Goal: Task Accomplishment & Management: Use online tool/utility

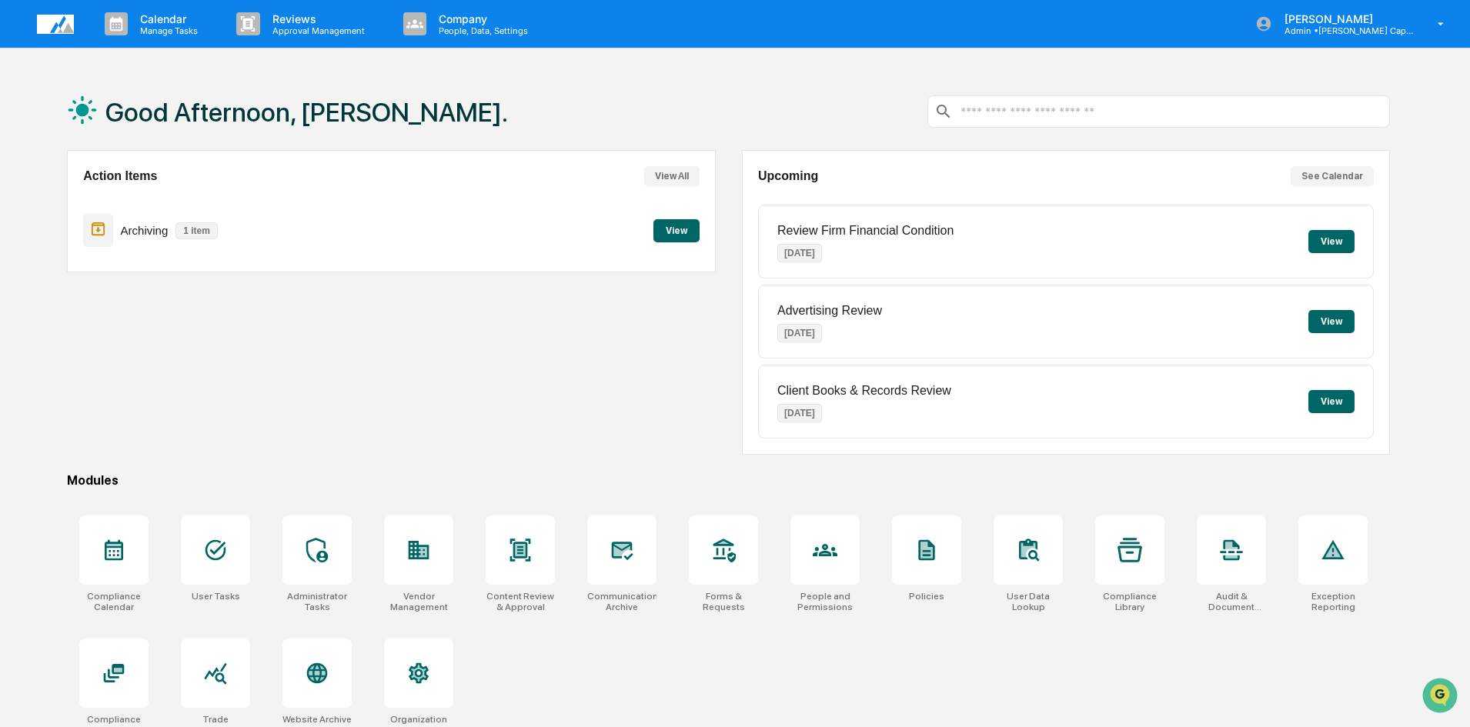
click at [679, 229] on button "View" at bounding box center [676, 230] width 46 height 23
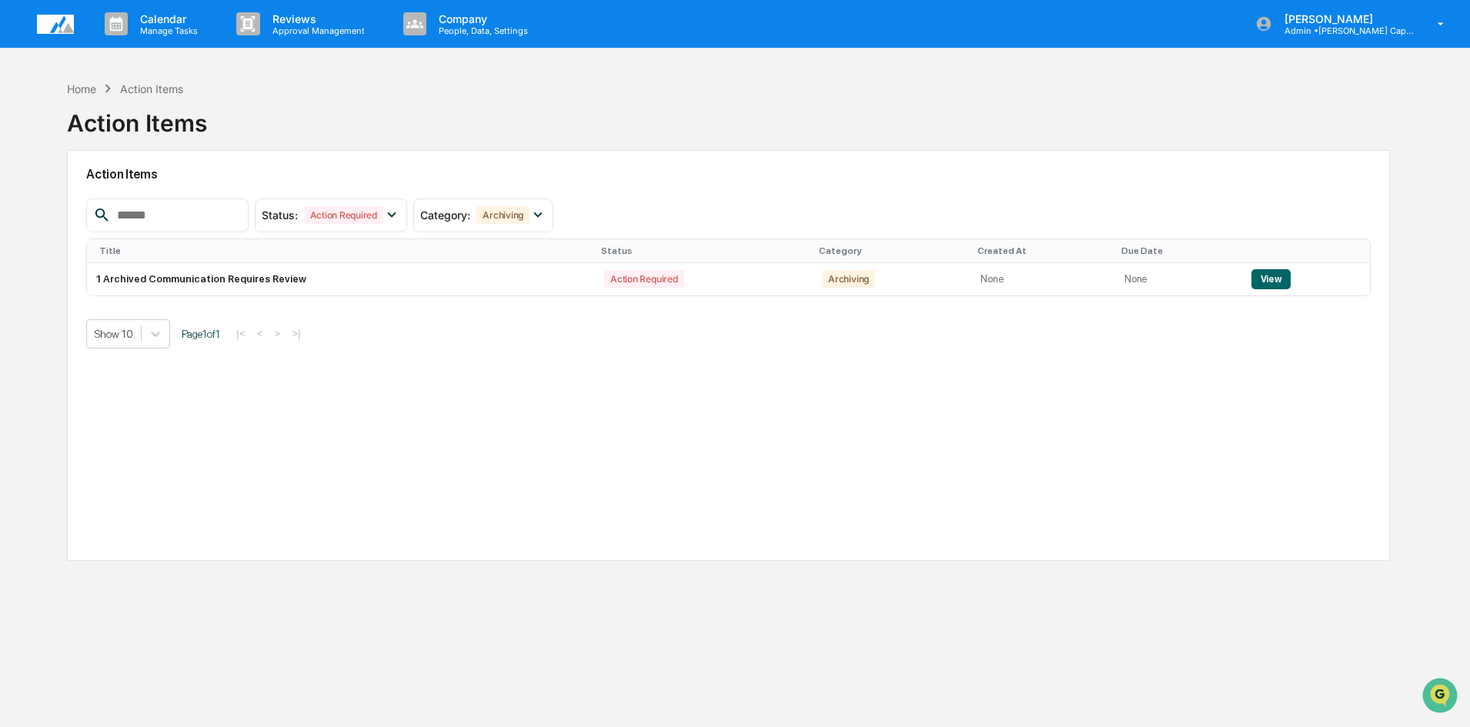
click at [305, 93] on div "Home Action Items Action Items" at bounding box center [728, 111] width 1323 height 77
click at [320, 82] on div "Home Action Items Action Items" at bounding box center [728, 111] width 1323 height 77
click at [506, 115] on div "Home Action Items Action Items" at bounding box center [728, 111] width 1323 height 77
click at [315, 111] on div "Home Action Items Action Items" at bounding box center [728, 111] width 1323 height 77
click at [445, 107] on div "Home Action Items Action Items" at bounding box center [728, 111] width 1323 height 77
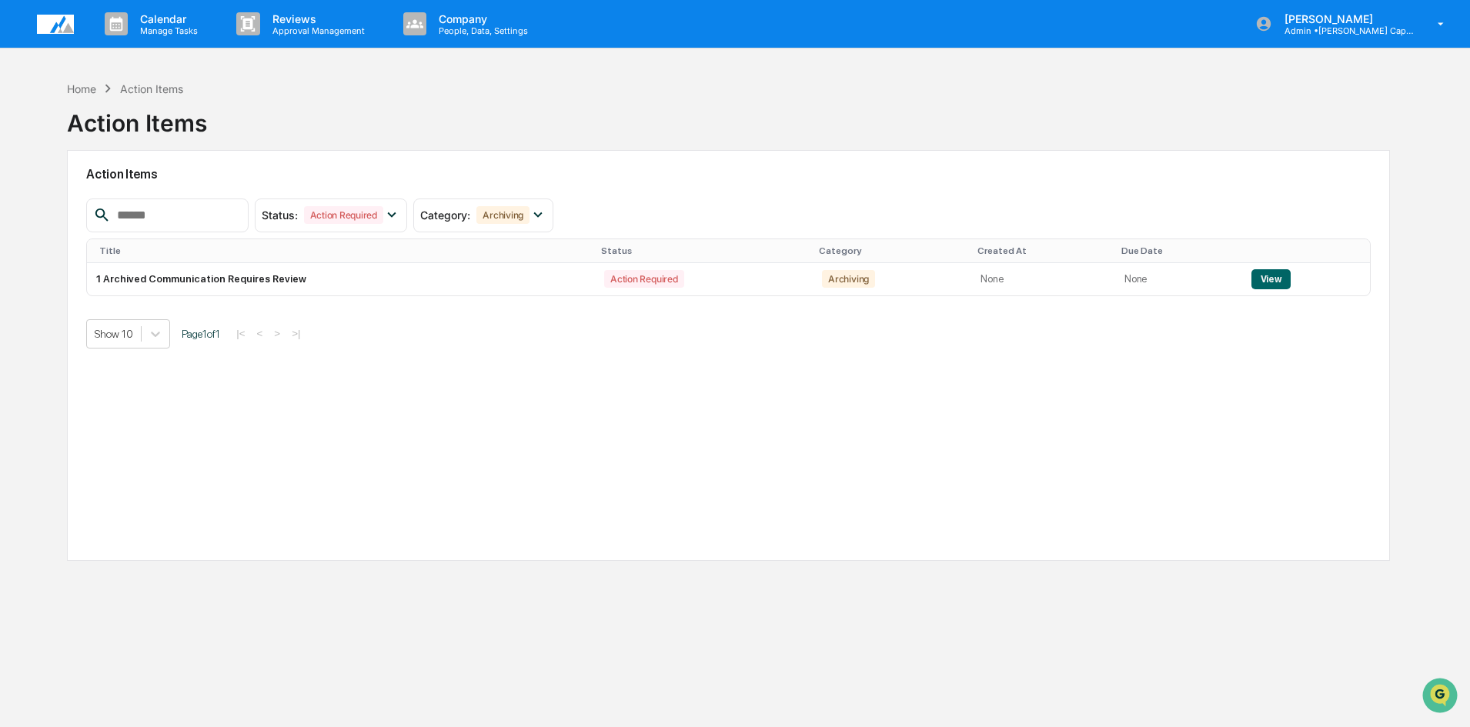
click at [284, 103] on div "Home Action Items Action Items" at bounding box center [728, 111] width 1323 height 77
click at [453, 123] on div "Home Action Items Action Items" at bounding box center [728, 111] width 1323 height 77
click at [294, 102] on div "Home Action Items Action Items" at bounding box center [728, 111] width 1323 height 77
click at [281, 95] on div "Home Action Items Action Items" at bounding box center [728, 111] width 1323 height 77
click at [485, 104] on div "Home Action Items Action Items" at bounding box center [728, 111] width 1323 height 77
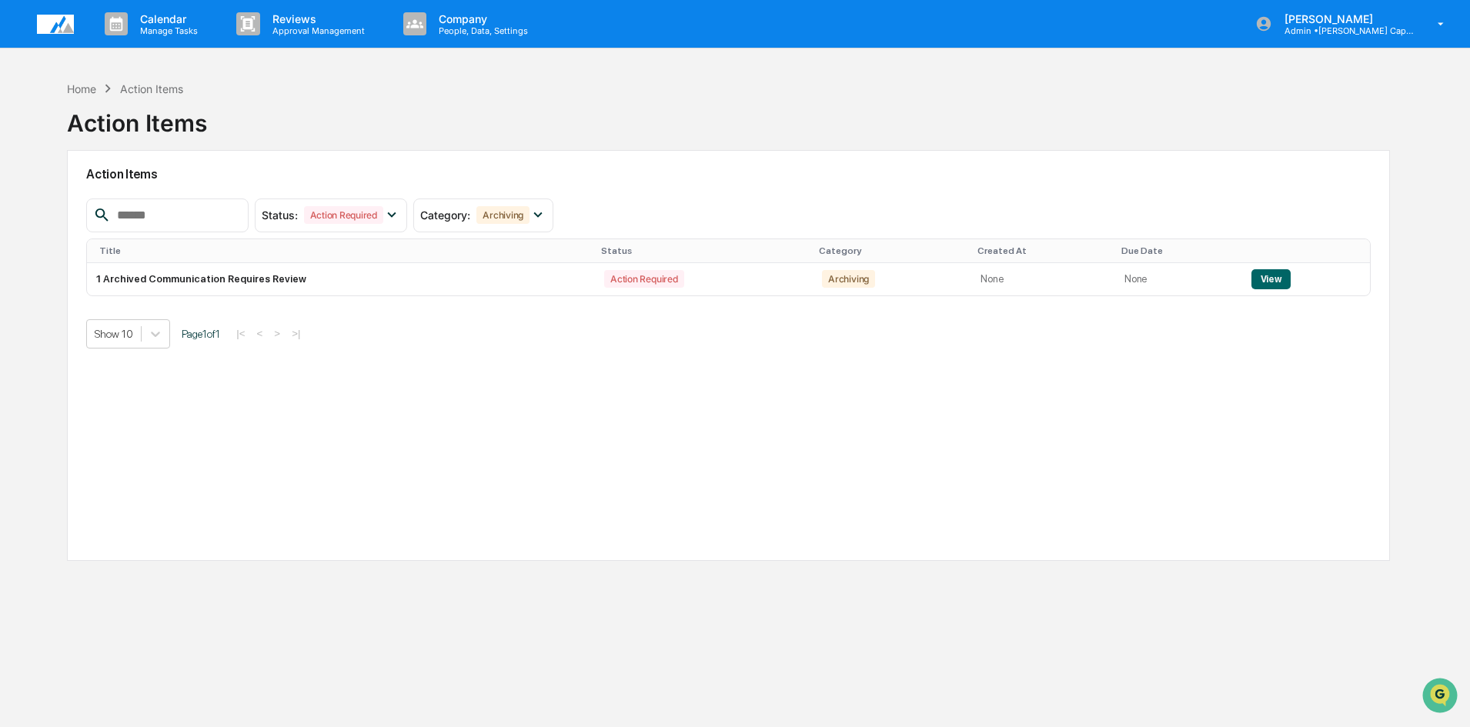
click at [278, 106] on div "Home Action Items Action Items" at bounding box center [728, 111] width 1323 height 77
click at [275, 104] on div "Home Action Items Action Items" at bounding box center [728, 111] width 1323 height 77
click at [441, 108] on div "Home Action Items Action Items" at bounding box center [728, 111] width 1323 height 77
drag, startPoint x: 415, startPoint y: 412, endPoint x: 420, endPoint y: 423, distance: 12.4
click at [415, 413] on div "Action Items Status : Action Required Select/Deselect All Action Required Resol…" at bounding box center [728, 355] width 1323 height 411
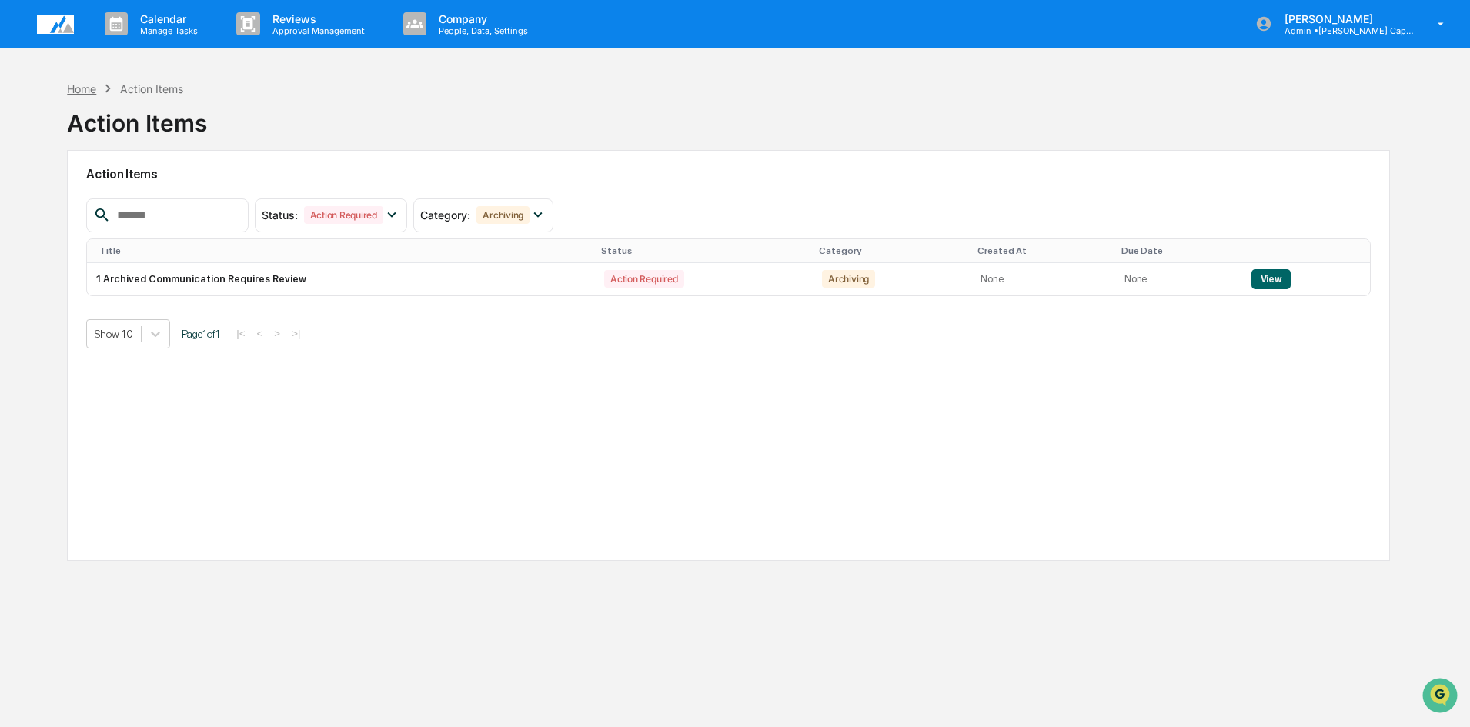
click at [88, 92] on div "Home" at bounding box center [81, 88] width 29 height 13
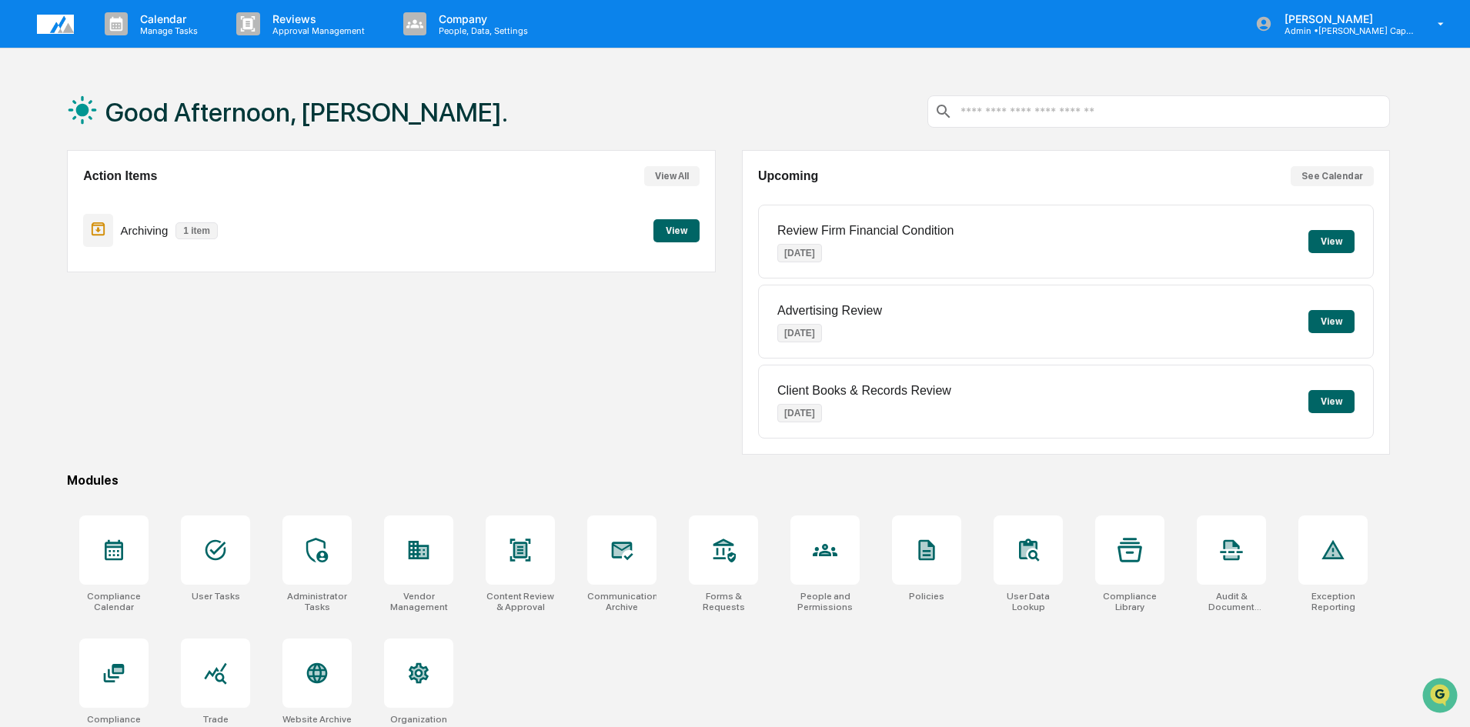
click at [269, 376] on div "Action Items View All Archiving 1 item View" at bounding box center [391, 302] width 648 height 305
click at [615, 575] on div at bounding box center [621, 550] width 69 height 69
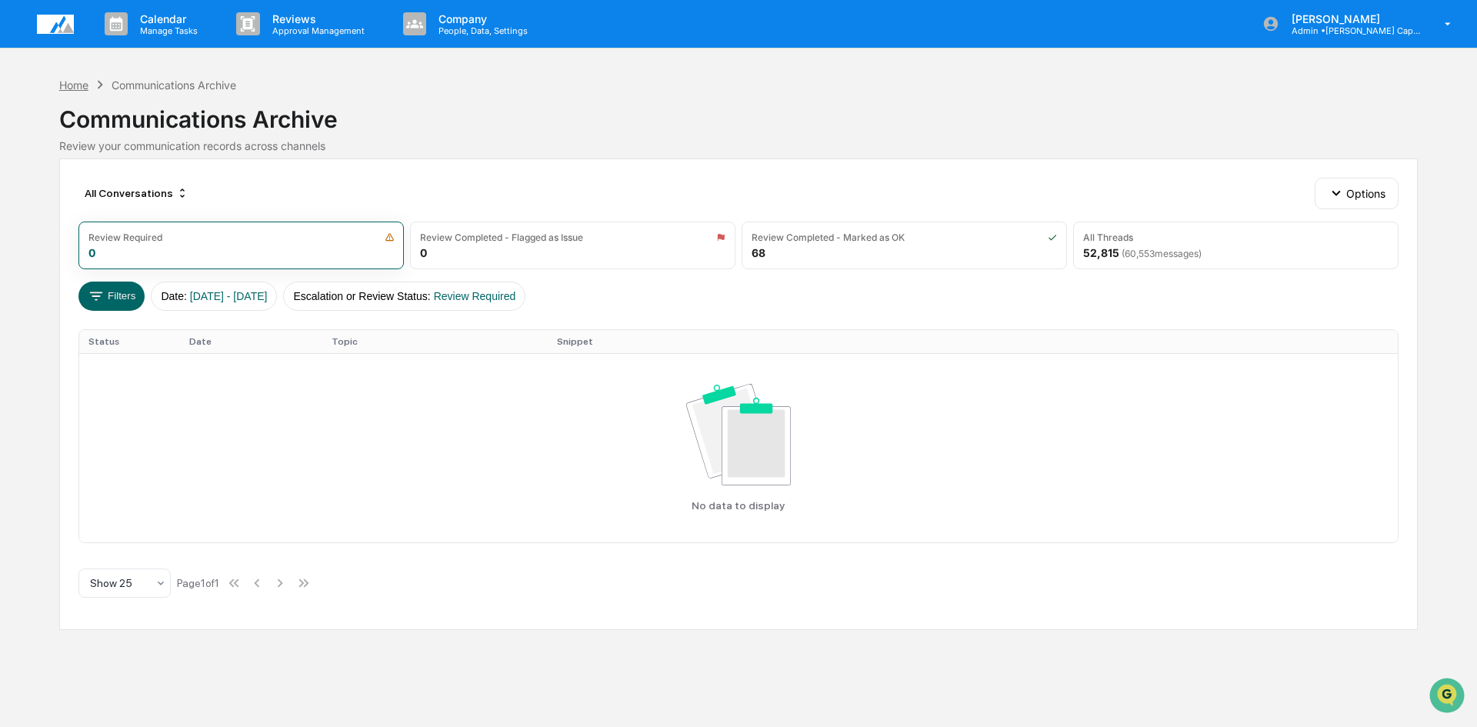
click at [76, 81] on div "Home" at bounding box center [73, 84] width 29 height 13
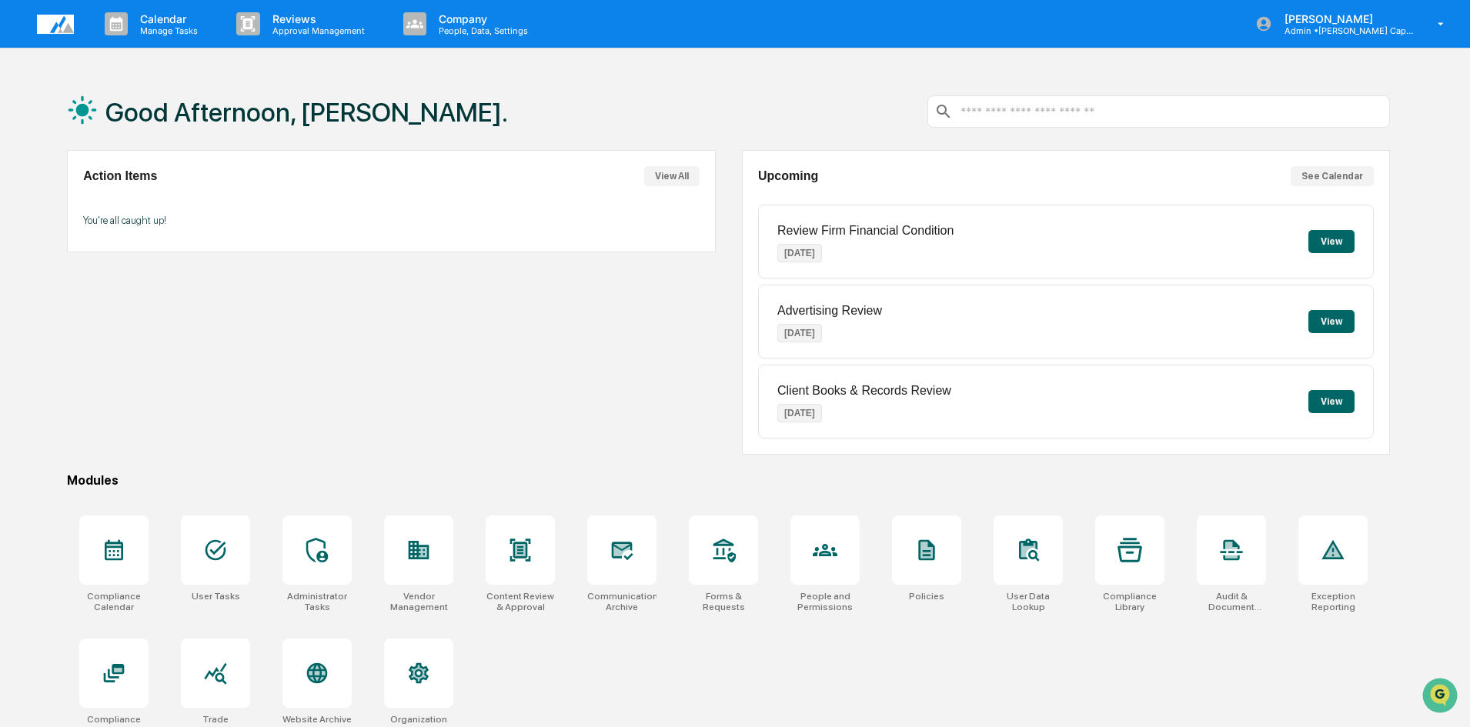
click at [1320, 241] on button "View" at bounding box center [1331, 241] width 46 height 23
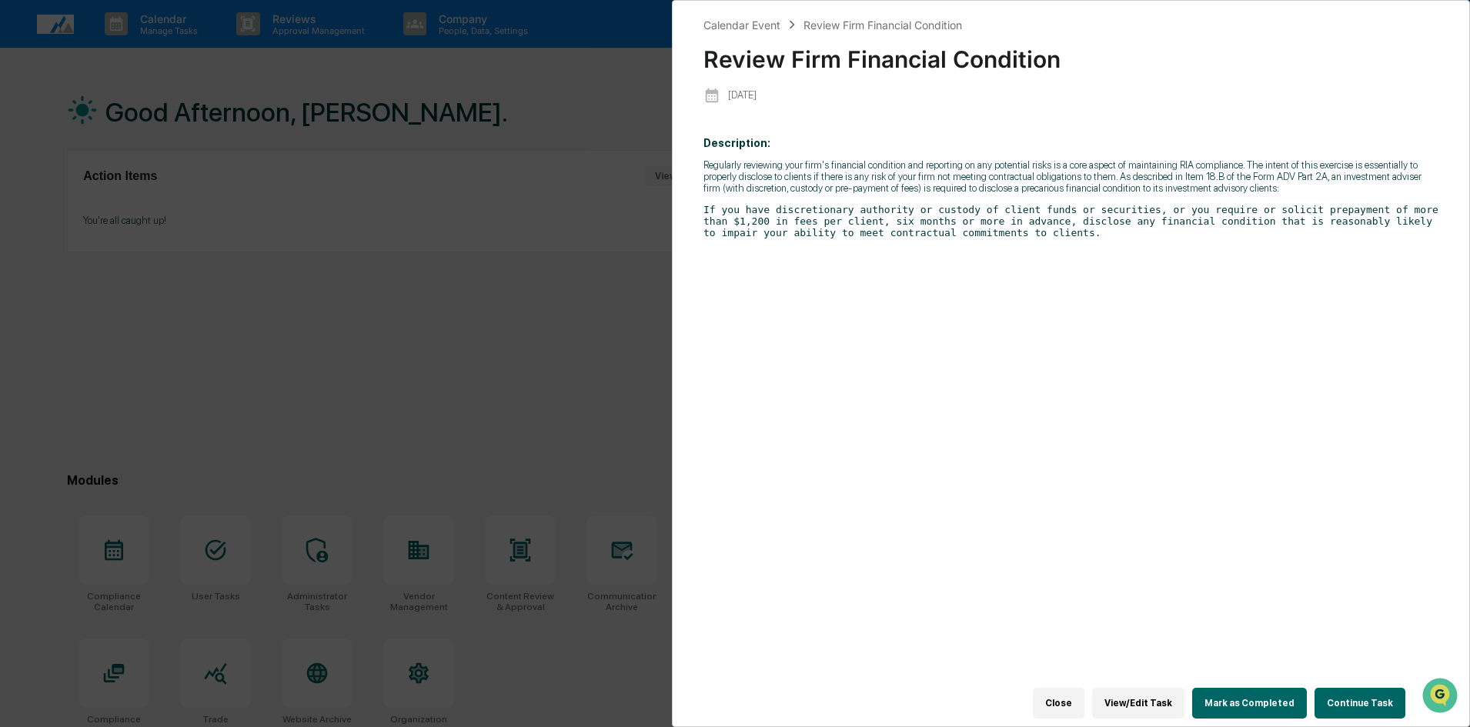
click at [530, 371] on div "Calendar Event Review Firm Financial Condition Review Firm Financial Condition …" at bounding box center [735, 363] width 1470 height 727
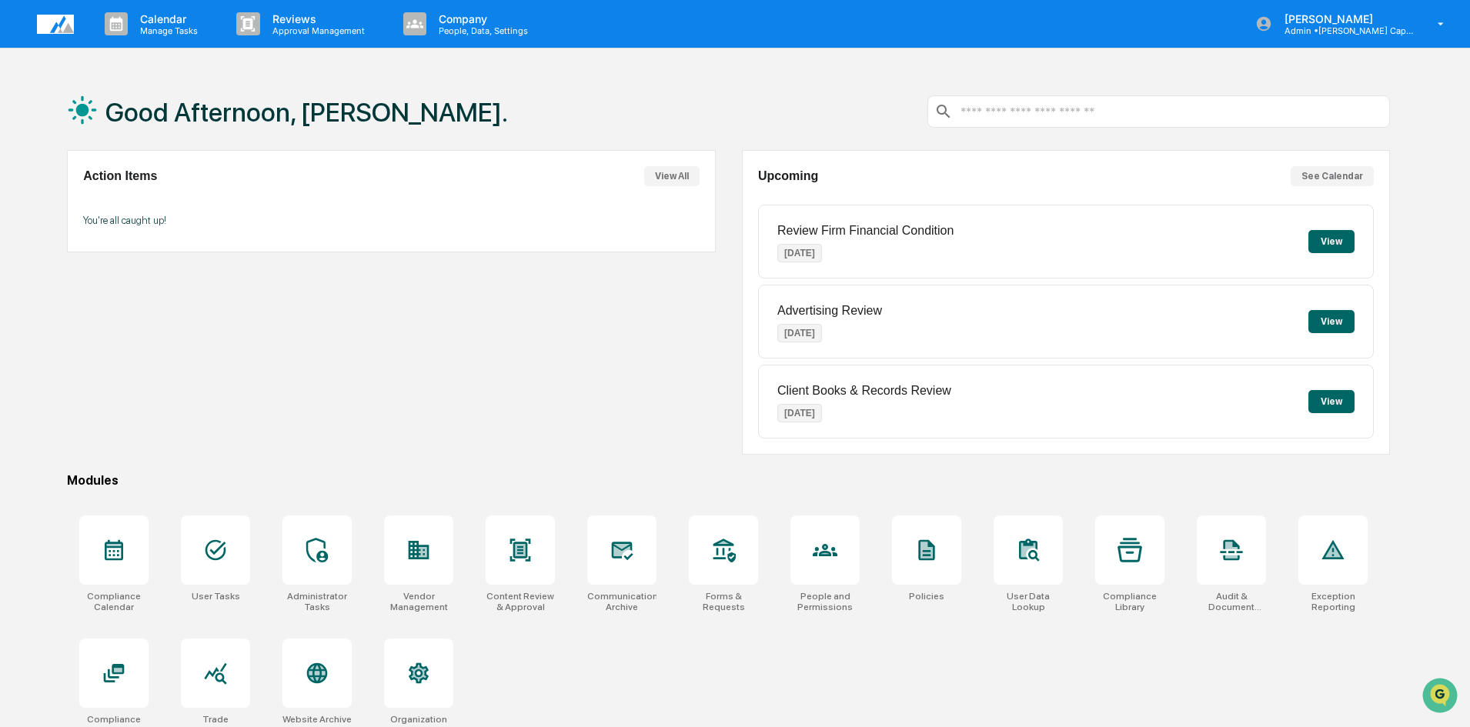
click at [1329, 246] on button "View" at bounding box center [1331, 241] width 46 height 23
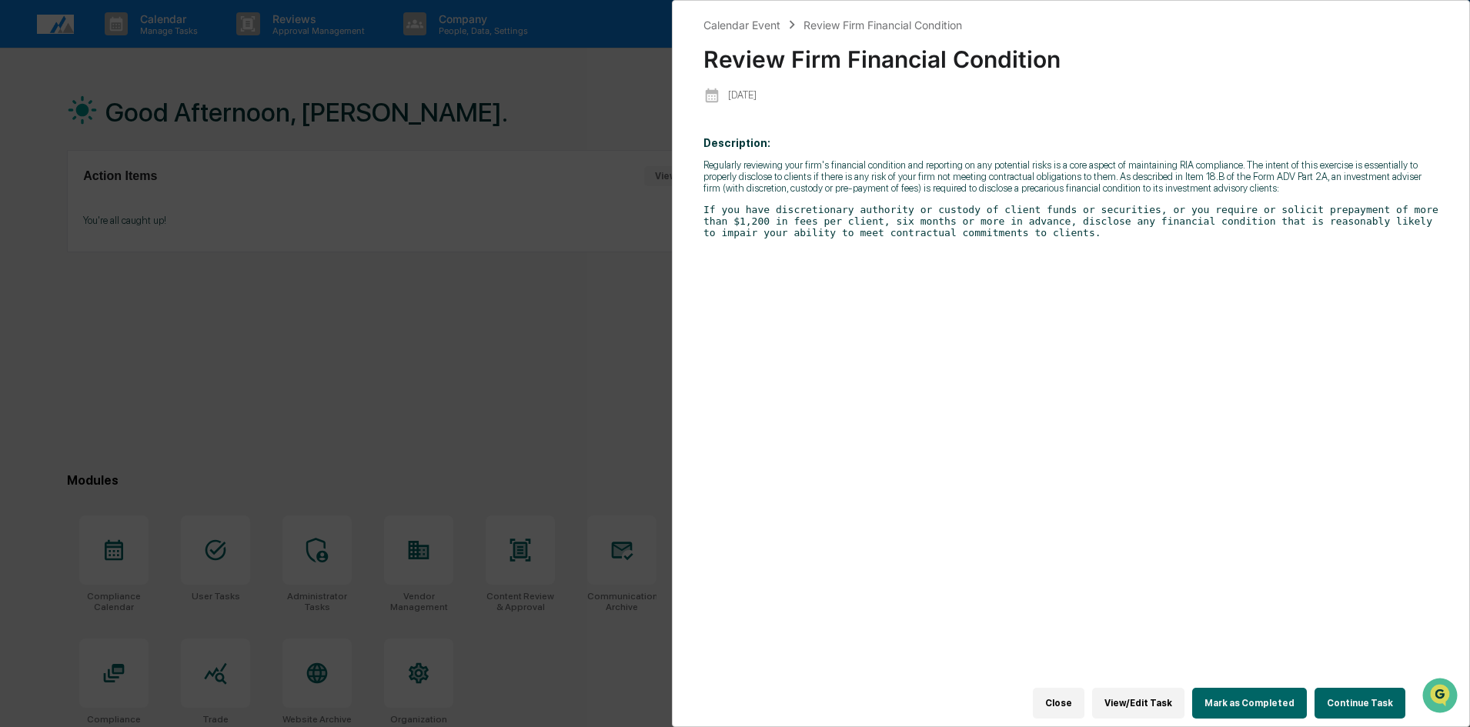
click at [1355, 696] on button "Continue Task" at bounding box center [1359, 703] width 91 height 31
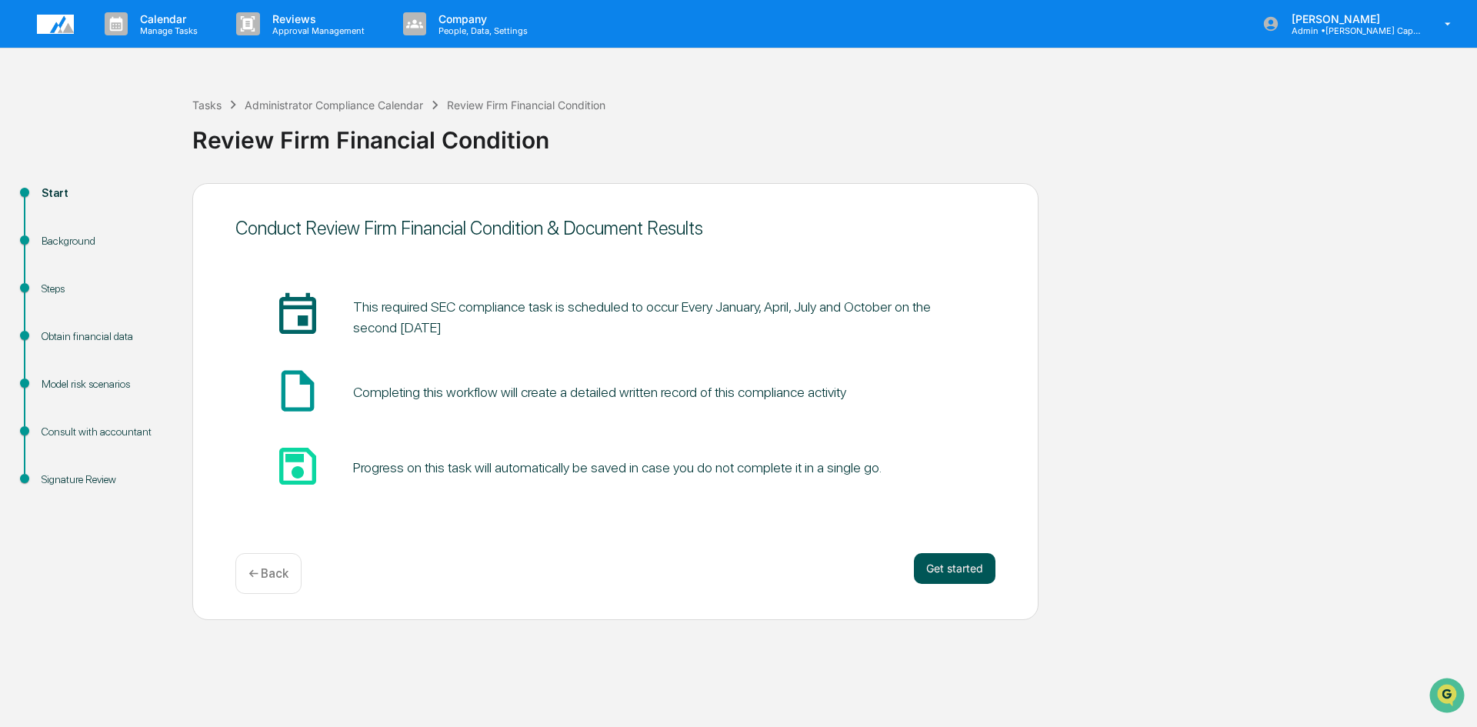
click at [951, 573] on button "Get started" at bounding box center [955, 568] width 82 height 31
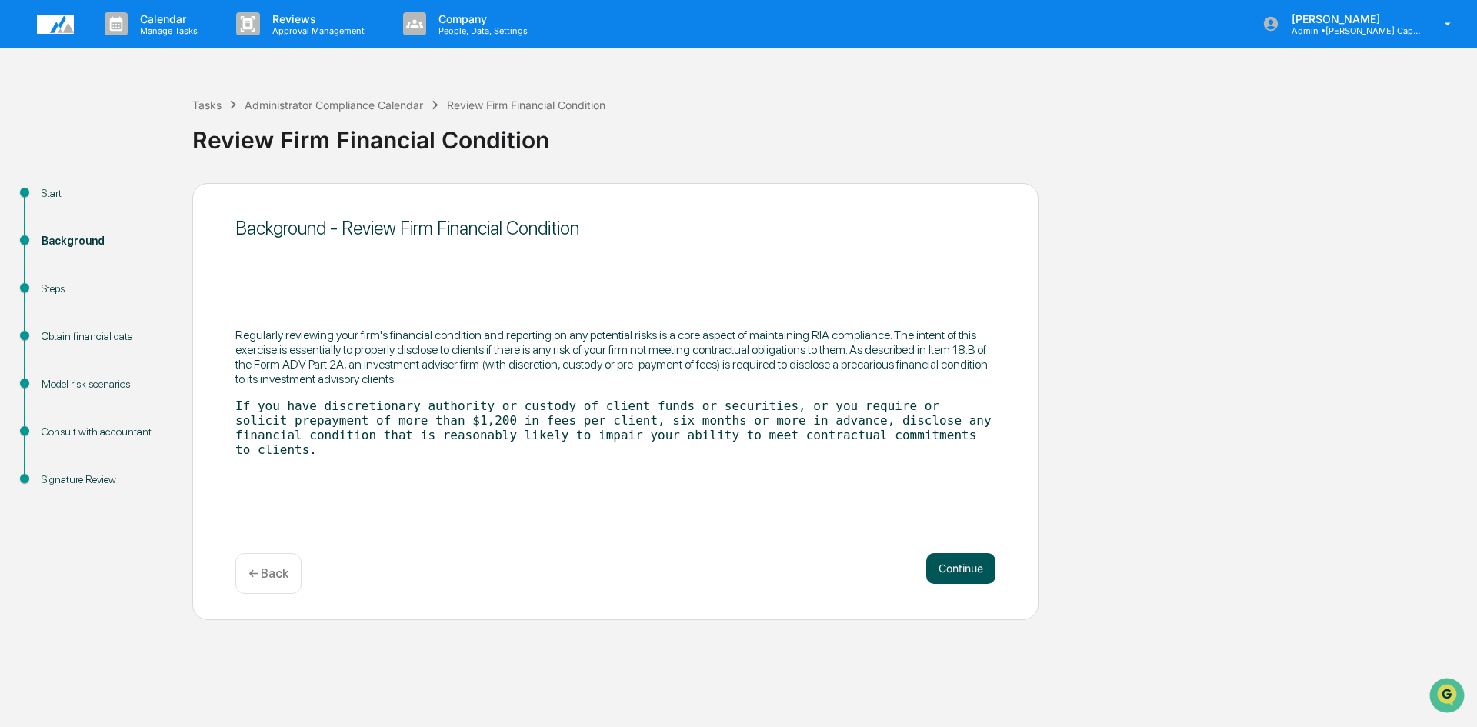
click at [964, 564] on button "Continue" at bounding box center [960, 568] width 69 height 31
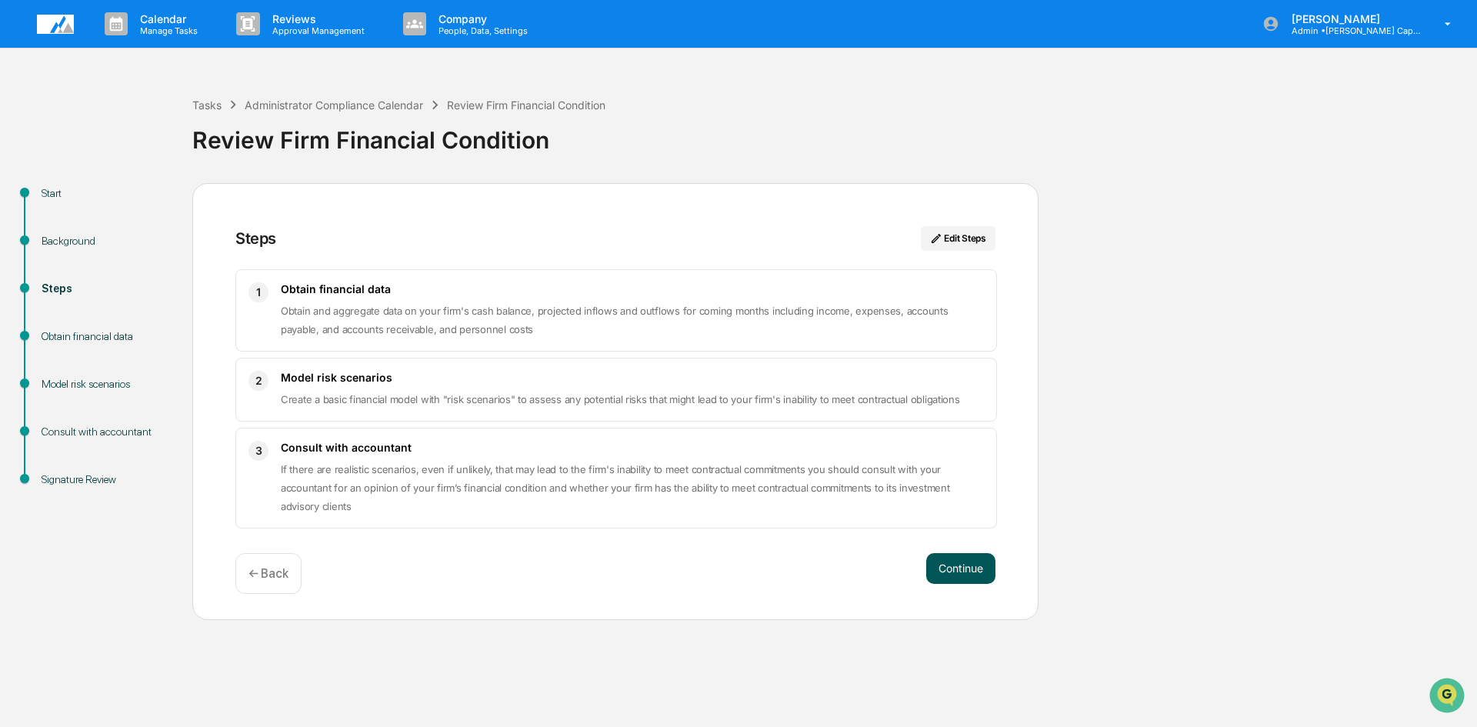
click at [958, 569] on button "Continue" at bounding box center [960, 568] width 69 height 31
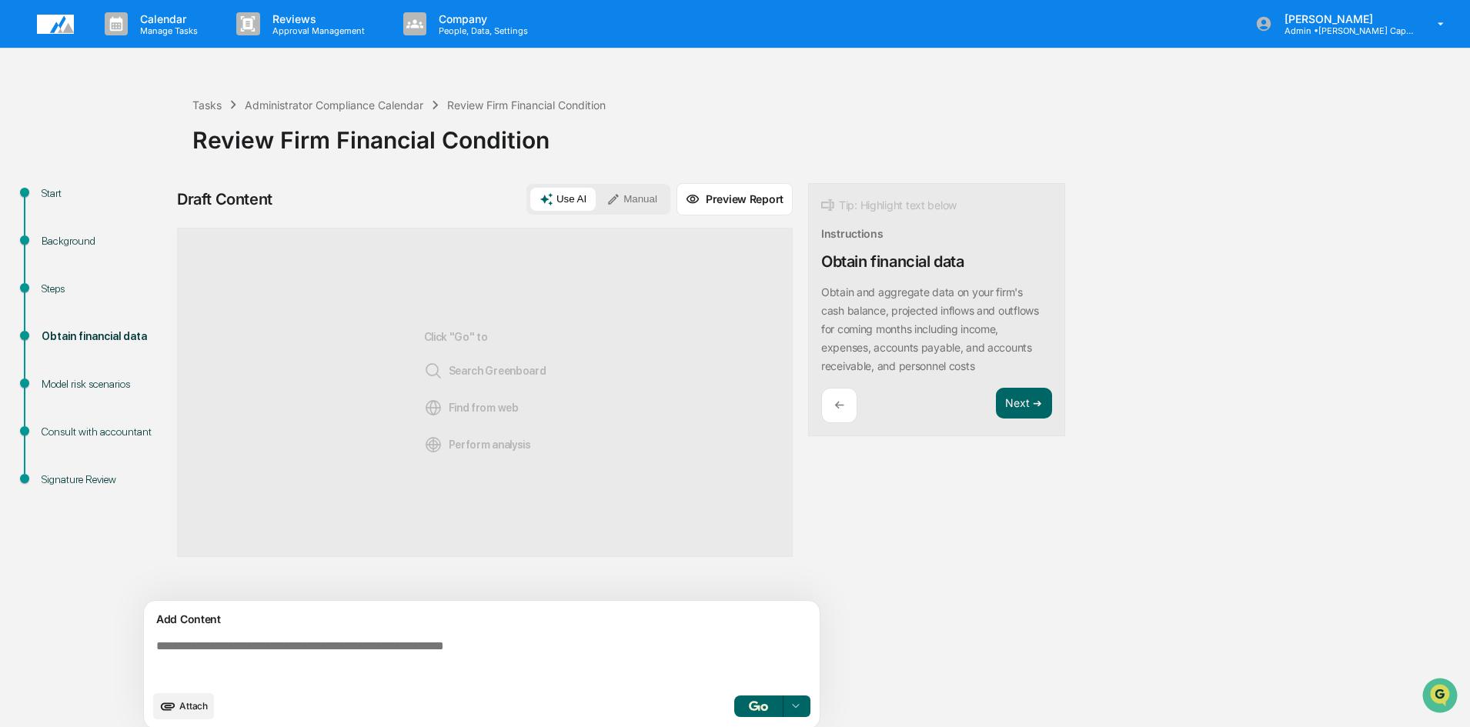
click at [124, 102] on div "Tasks Administrator Compliance Calendar Review Firm Financial Condition Review …" at bounding box center [735, 406] width 1470 height 666
